Goal: Book appointment/travel/reservation

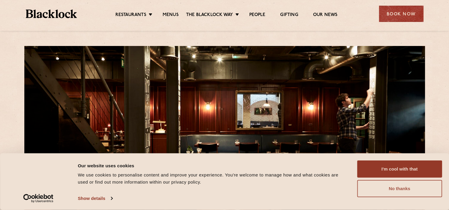
click at [387, 182] on button "No thanks" at bounding box center [399, 188] width 85 height 17
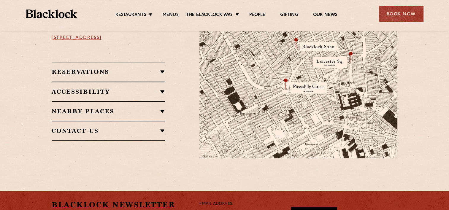
scroll to position [400, 0]
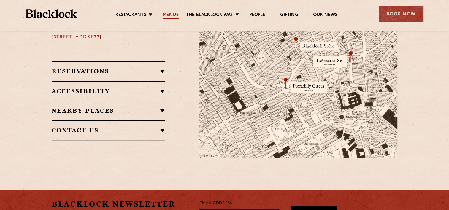
click at [174, 16] on link "Menus" at bounding box center [171, 15] width 16 height 7
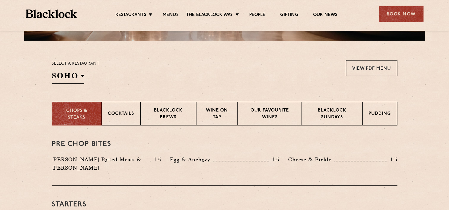
scroll to position [173, 0]
click at [329, 116] on p "Blacklock Sundays" at bounding box center [332, 114] width 48 height 14
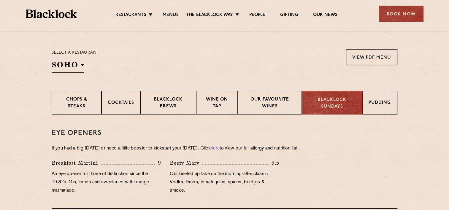
scroll to position [184, 0]
click at [220, 105] on p "Wine on Tap" at bounding box center [217, 103] width 29 height 14
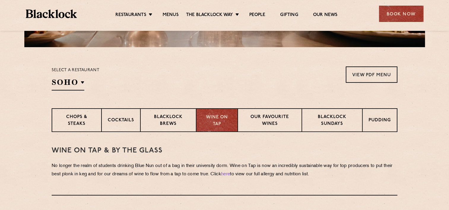
scroll to position [166, 0]
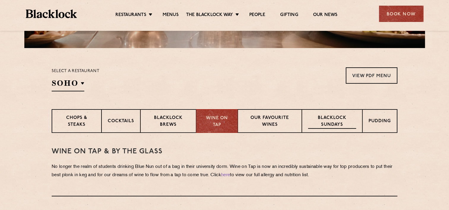
click at [326, 125] on p "Blacklock Sundays" at bounding box center [332, 122] width 48 height 14
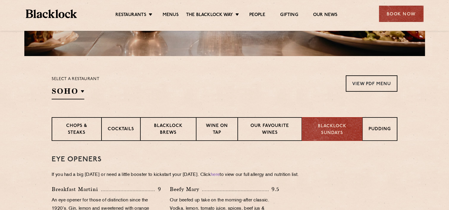
scroll to position [157, 0]
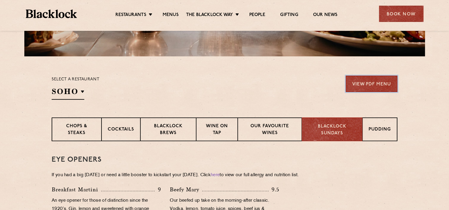
click at [353, 88] on link "View PDF Menu" at bounding box center [372, 84] width 52 height 16
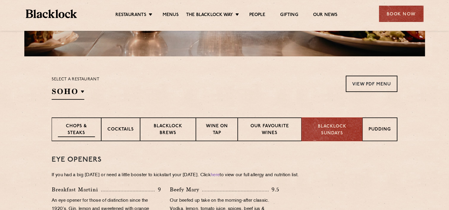
click at [89, 129] on p "Chops & Steaks" at bounding box center [76, 130] width 37 height 14
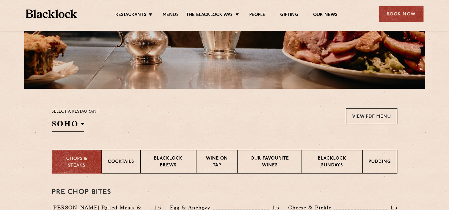
scroll to position [125, 0]
click at [323, 155] on p "Blacklock Sundays" at bounding box center [332, 162] width 48 height 14
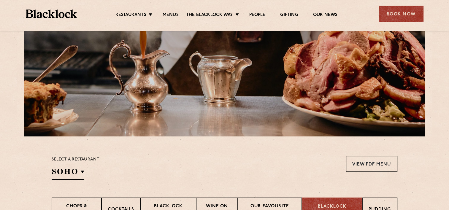
scroll to position [34, 0]
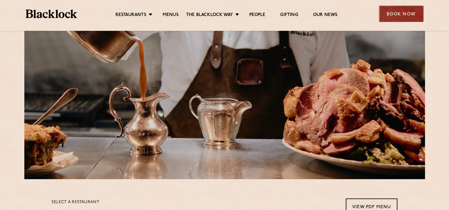
click at [392, 17] on div "Book Now" at bounding box center [401, 14] width 45 height 16
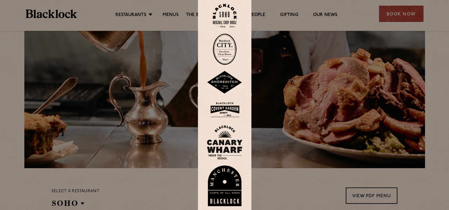
scroll to position [0, 0]
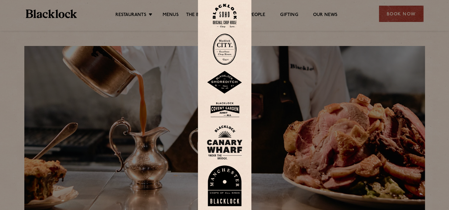
click at [225, 14] on img at bounding box center [225, 16] width 24 height 24
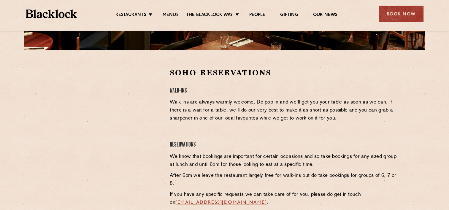
scroll to position [169, 0]
